Goal: Transaction & Acquisition: Purchase product/service

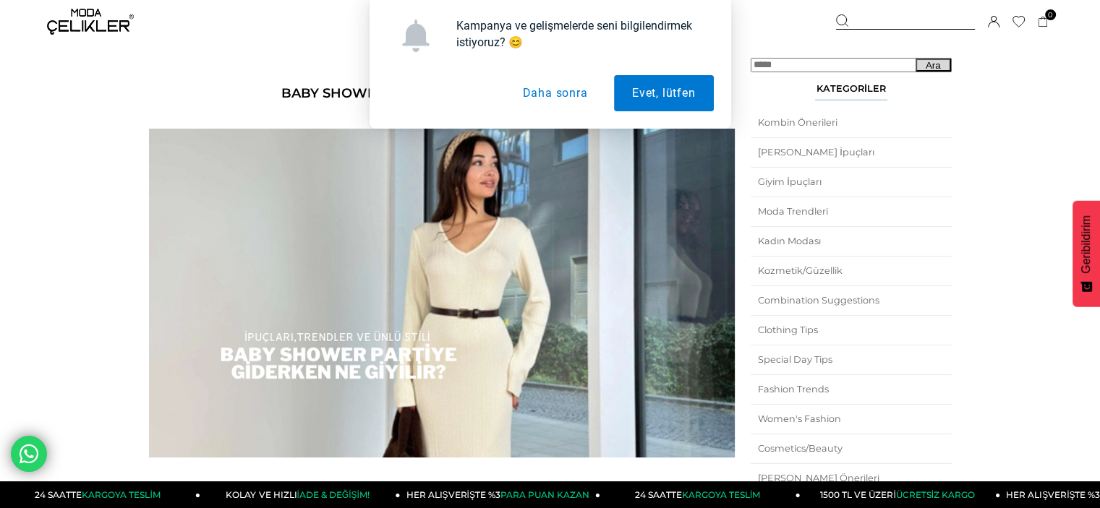
click at [538, 83] on button "Daha sonra" at bounding box center [554, 93] width 101 height 36
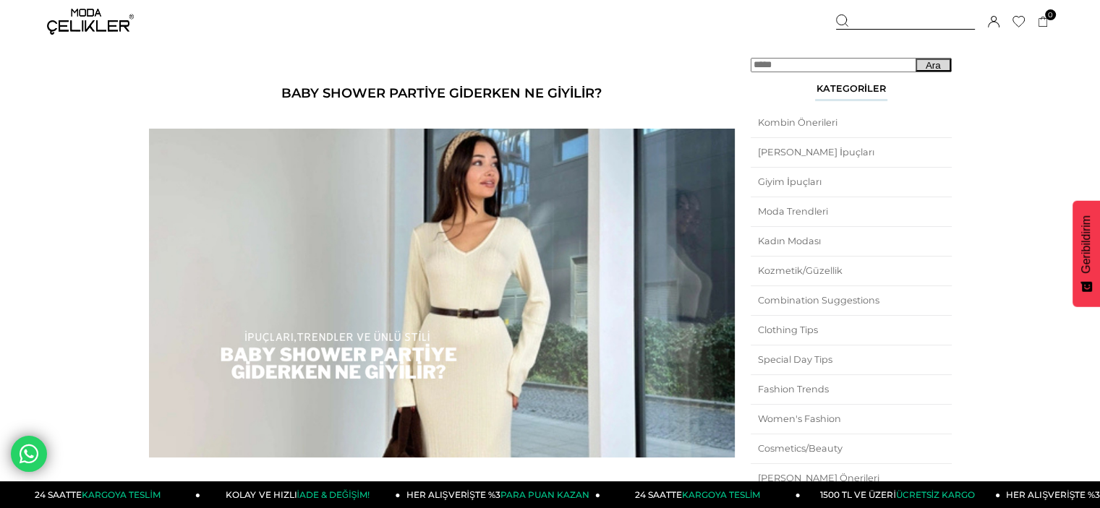
click at [94, 25] on img at bounding box center [90, 22] width 87 height 26
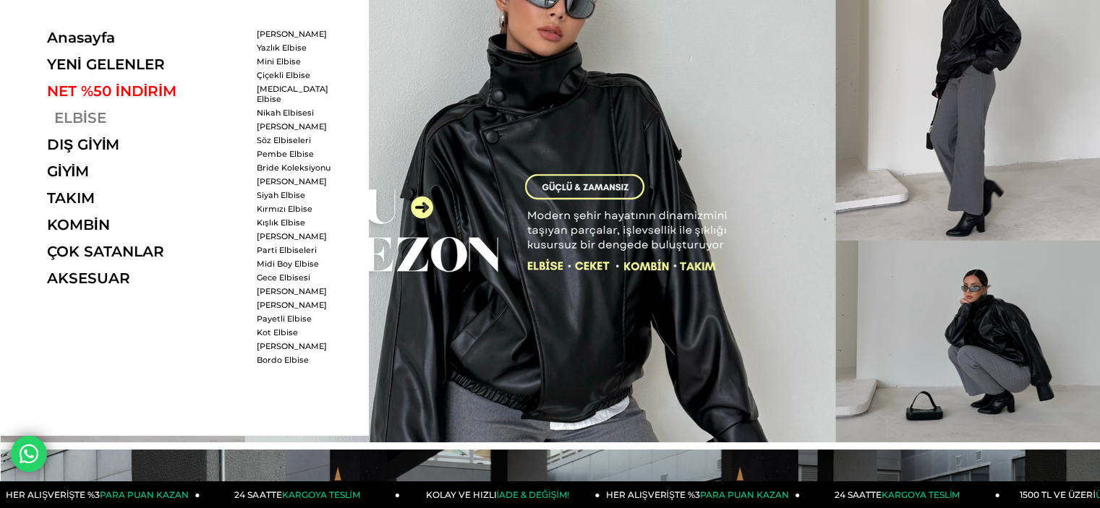
click at [56, 117] on link "ELBİSE" at bounding box center [146, 117] width 199 height 17
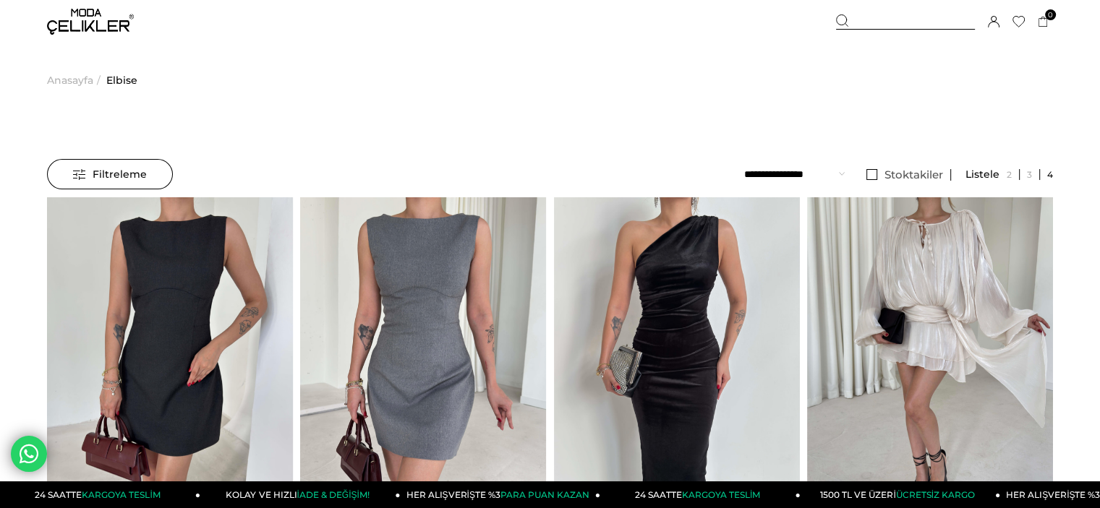
click at [146, 175] on div "Filtreleme" at bounding box center [110, 174] width 126 height 30
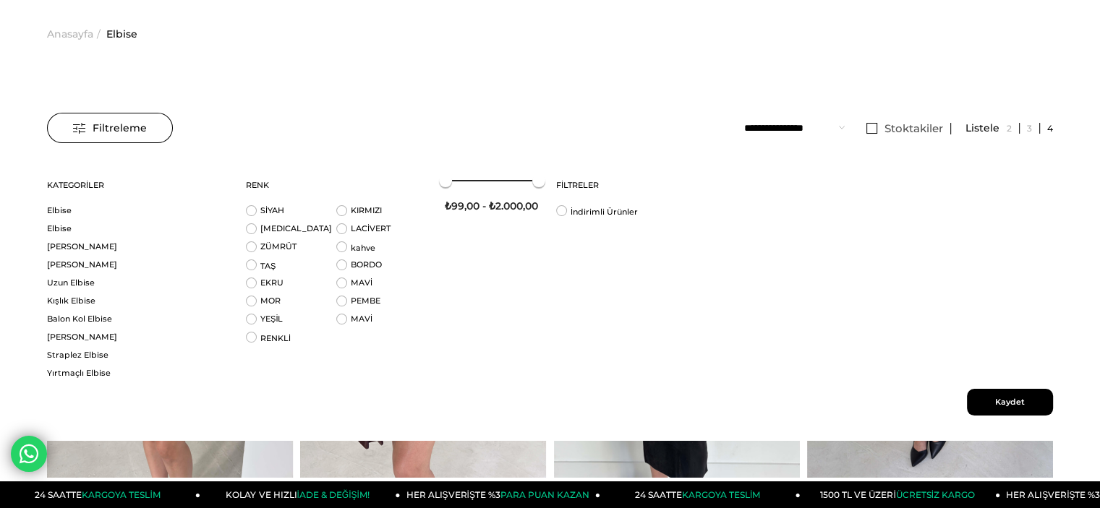
scroll to position [72, 0]
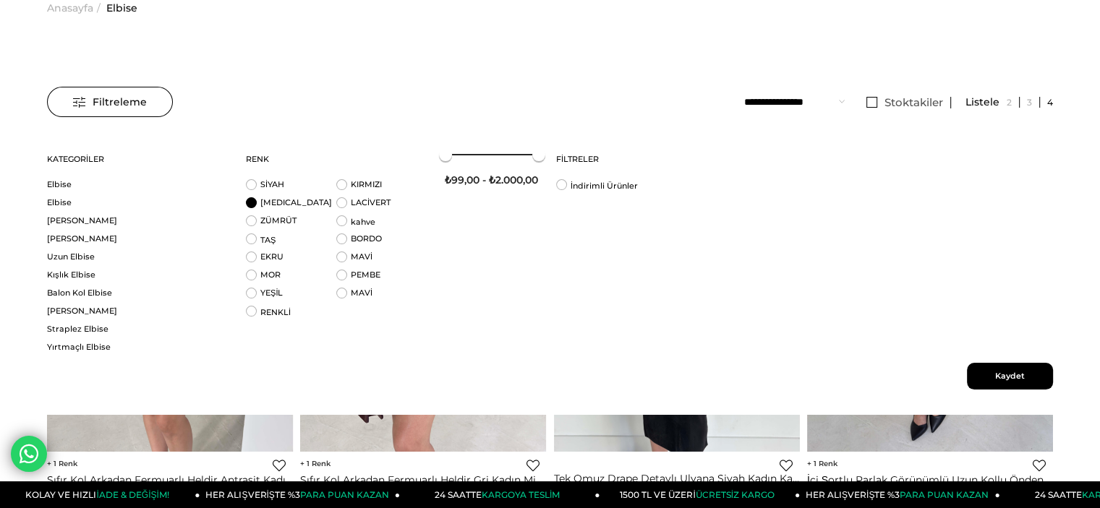
click at [257, 198] on li "BEYAZ" at bounding box center [291, 206] width 90 height 18
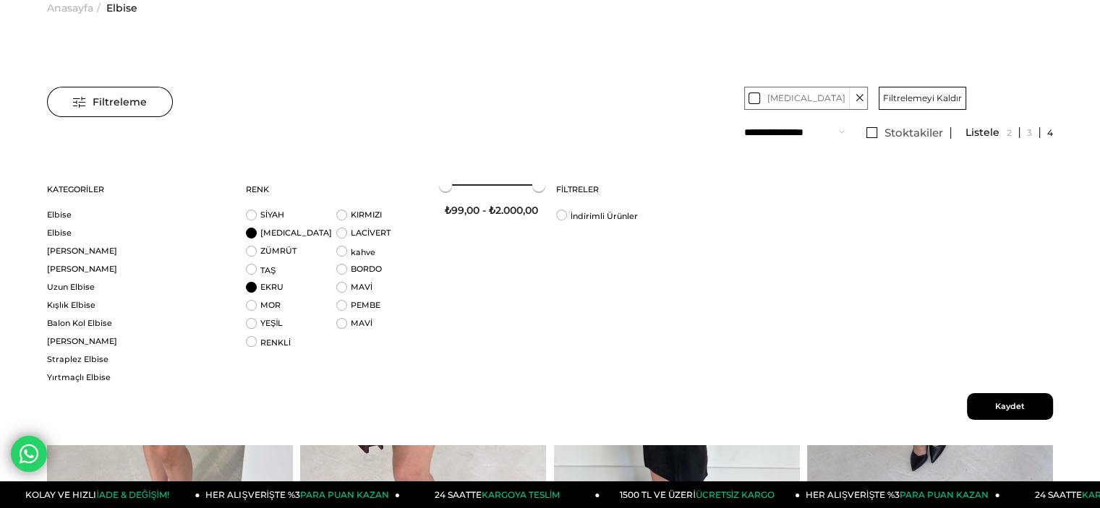
click at [254, 286] on li "EKRU" at bounding box center [291, 291] width 90 height 18
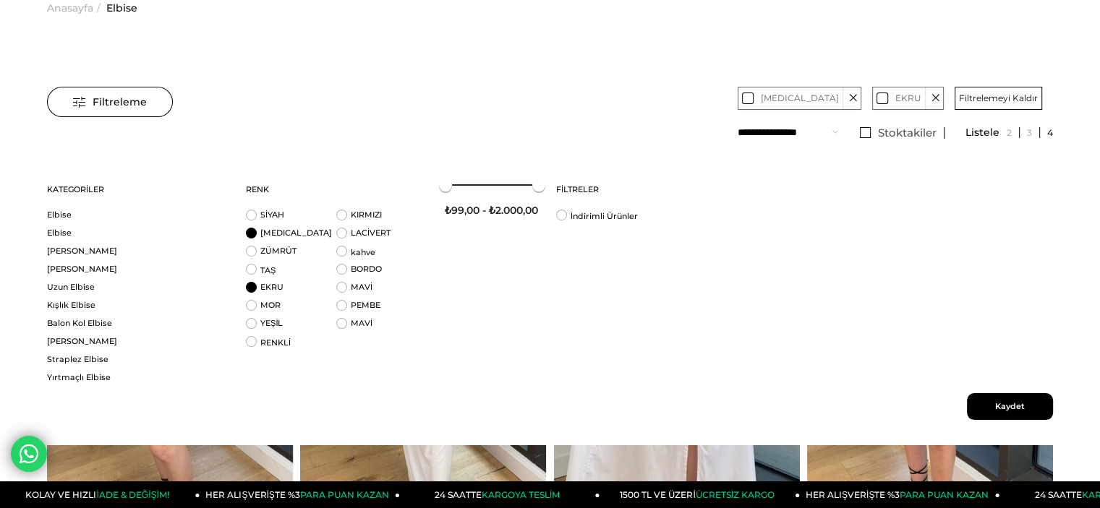
drag, startPoint x: 991, startPoint y: 416, endPoint x: 985, endPoint y: 405, distance: 12.3
click at [986, 407] on span "Kaydet" at bounding box center [1010, 406] width 86 height 27
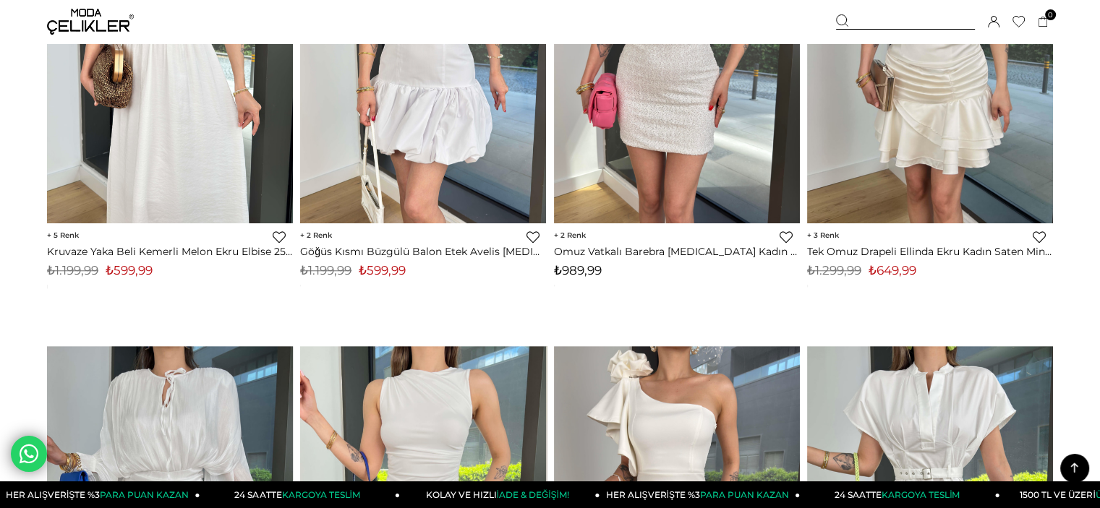
scroll to position [868, 0]
